Goal: Information Seeking & Learning: Learn about a topic

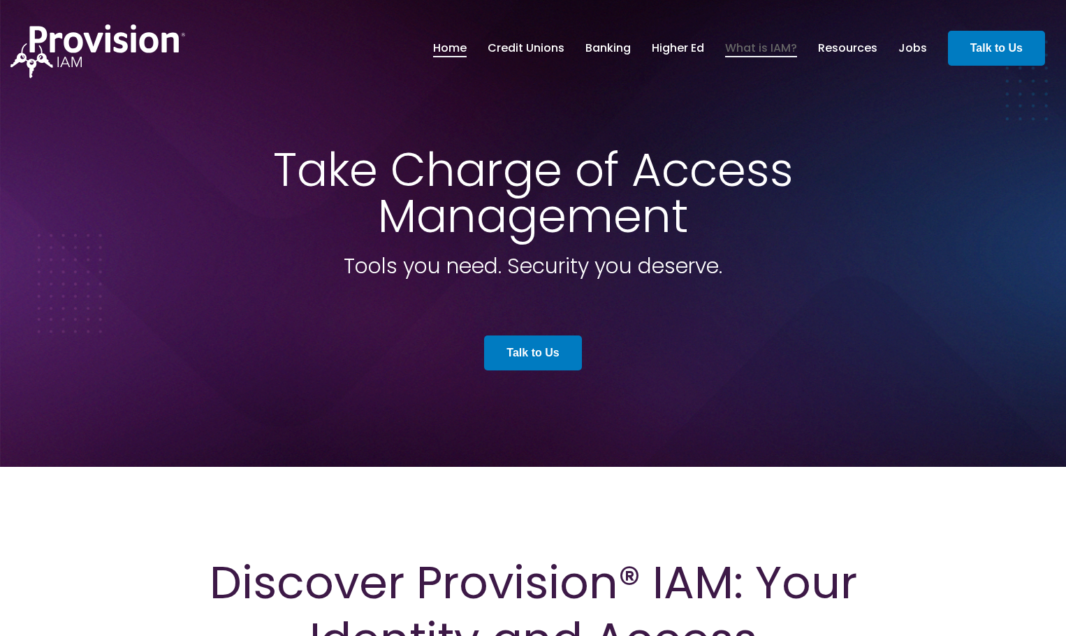
click at [764, 50] on link "What is IAM?" at bounding box center [761, 48] width 72 height 24
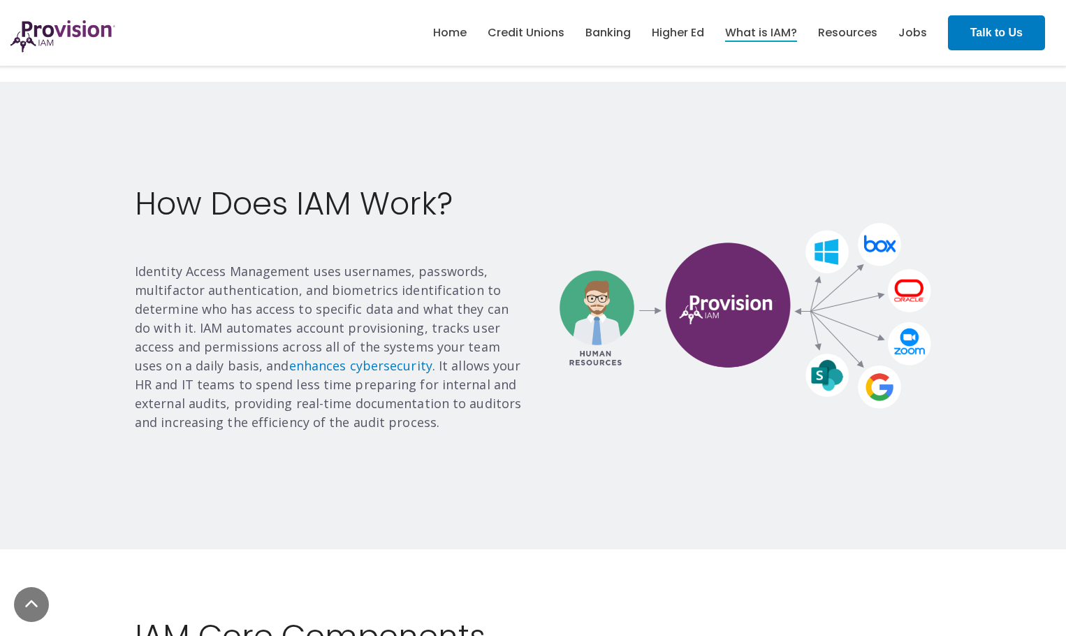
scroll to position [838, 0]
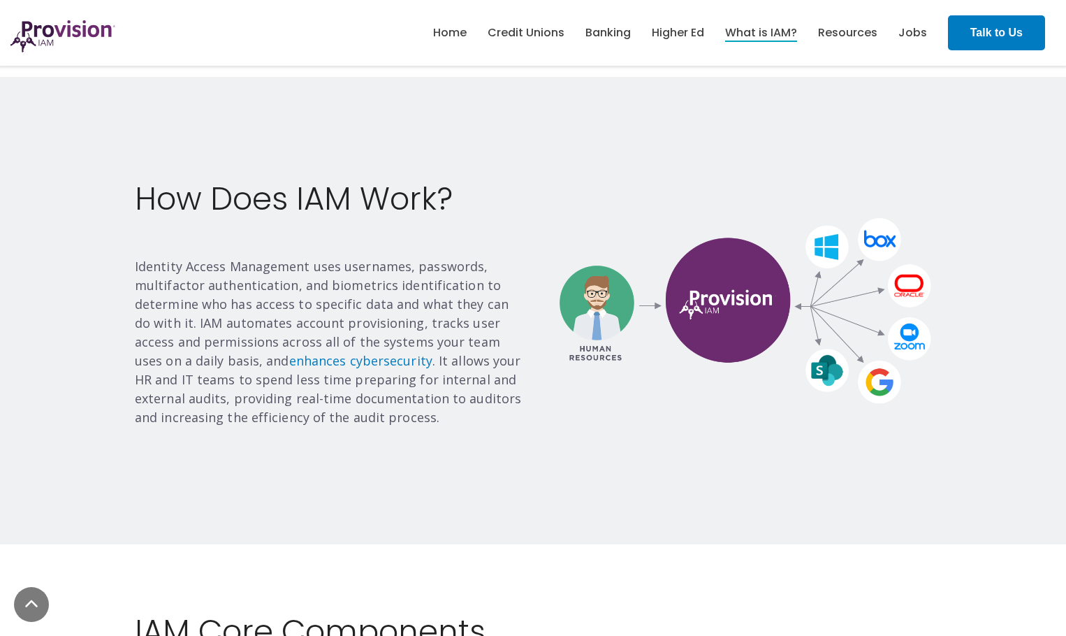
click at [829, 162] on div "How Does IAM Work? Identity Access Management uses usernames, passwords, multif…" at bounding box center [533, 310] width 1066 height 467
drag, startPoint x: 857, startPoint y: 153, endPoint x: 849, endPoint y: 164, distance: 14.0
click at [857, 153] on div "How Does IAM Work? Identity Access Management uses usernames, passwords, multif…" at bounding box center [533, 310] width 1066 height 467
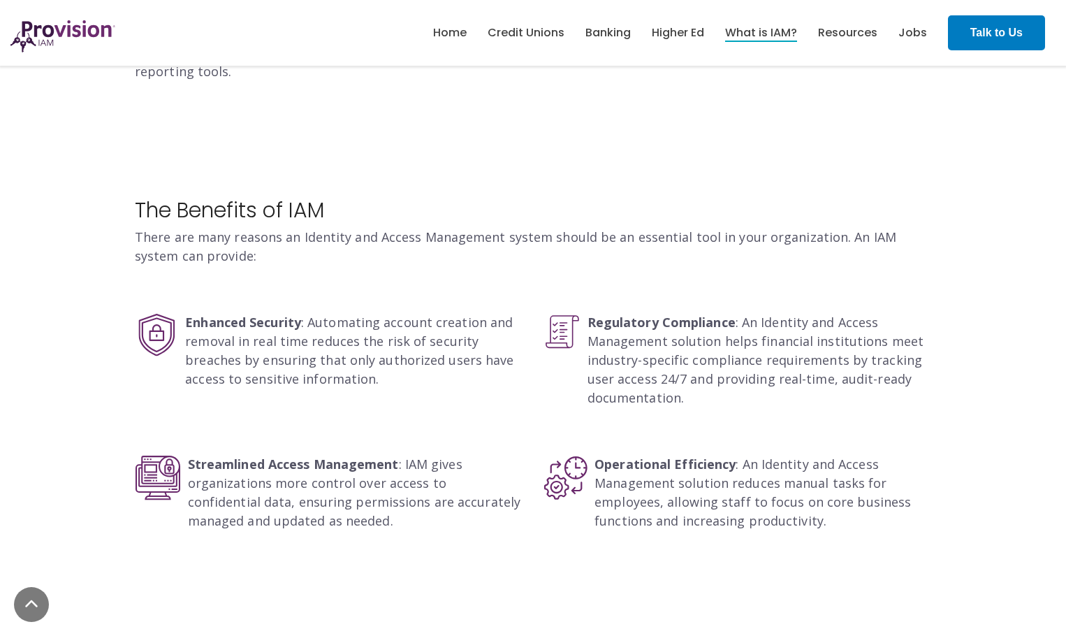
scroll to position [2236, 0]
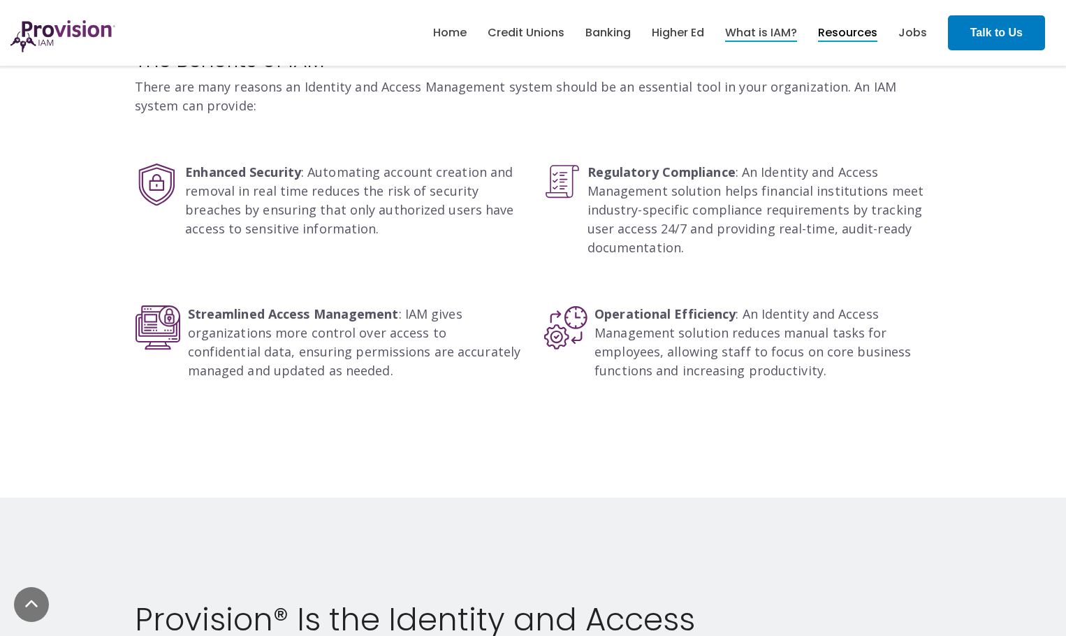
click at [847, 43] on link "Resources" at bounding box center [847, 33] width 59 height 24
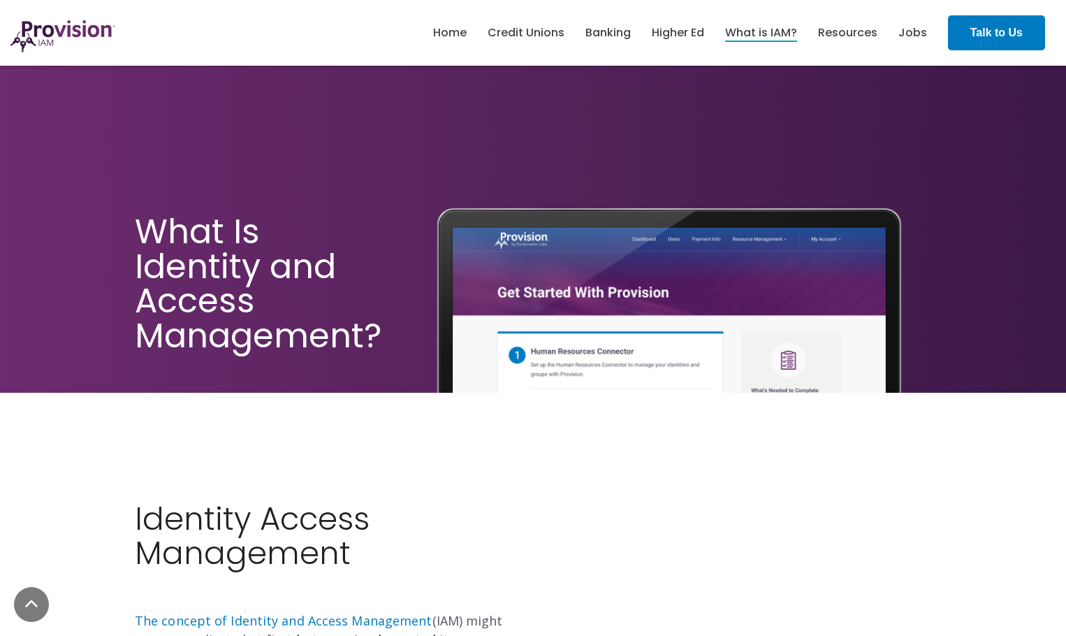
scroll to position [2236, 0]
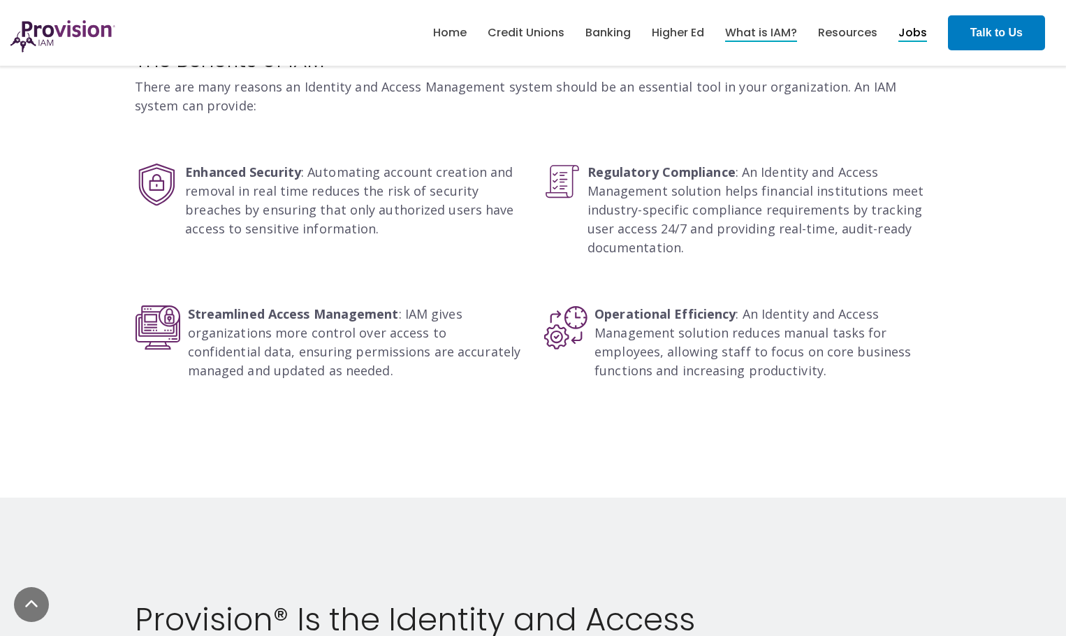
click at [925, 39] on link "Jobs" at bounding box center [912, 33] width 29 height 24
